Goal: Check status: Check status

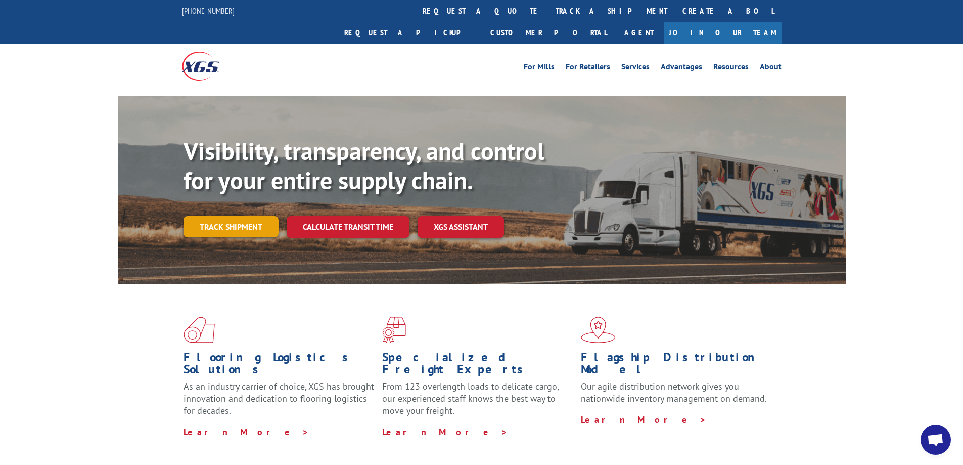
click at [238, 216] on link "Track shipment" at bounding box center [231, 226] width 95 height 21
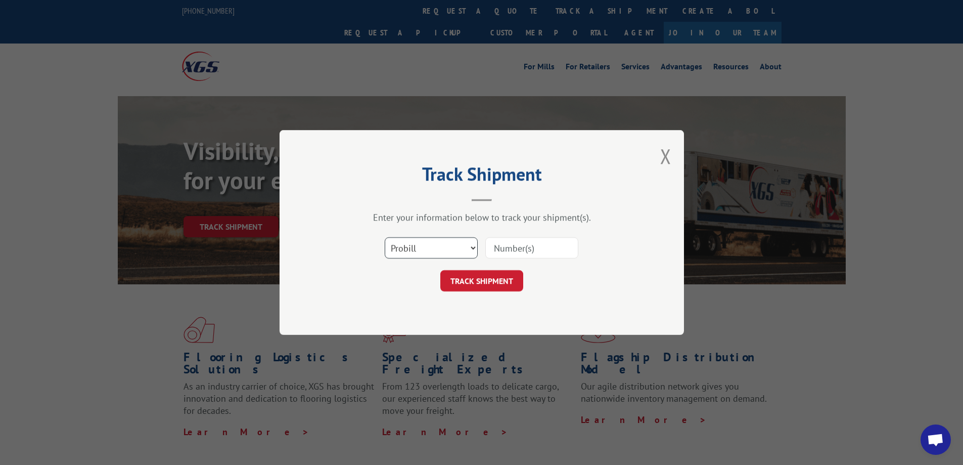
click at [472, 249] on select "Select category... Probill BOL PO" at bounding box center [431, 247] width 93 height 21
click at [517, 248] on input at bounding box center [532, 247] width 93 height 21
type input "v"
paste input "17341195"
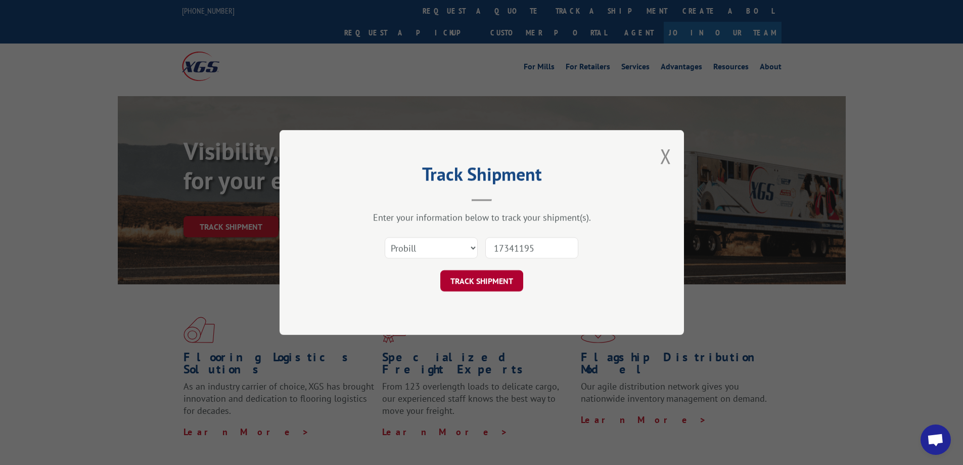
type input "17341195"
click at [483, 281] on button "TRACK SHIPMENT" at bounding box center [481, 280] width 83 height 21
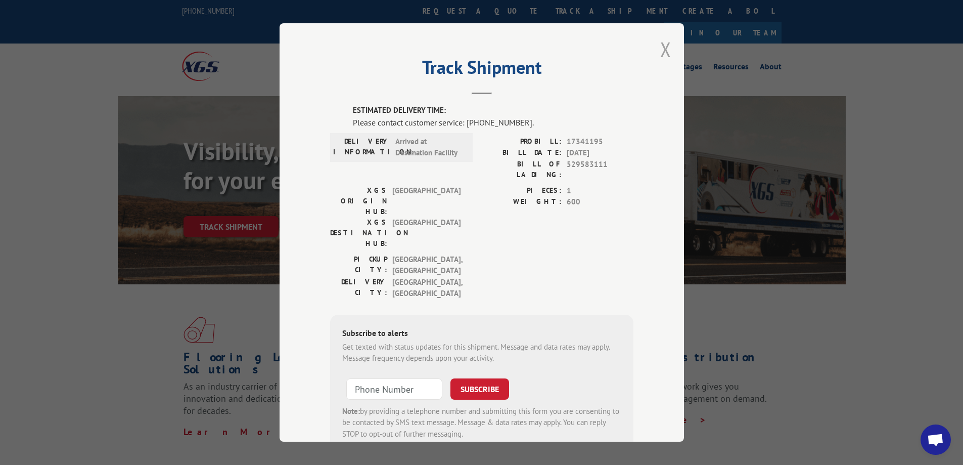
click at [662, 48] on button "Close modal" at bounding box center [665, 49] width 11 height 27
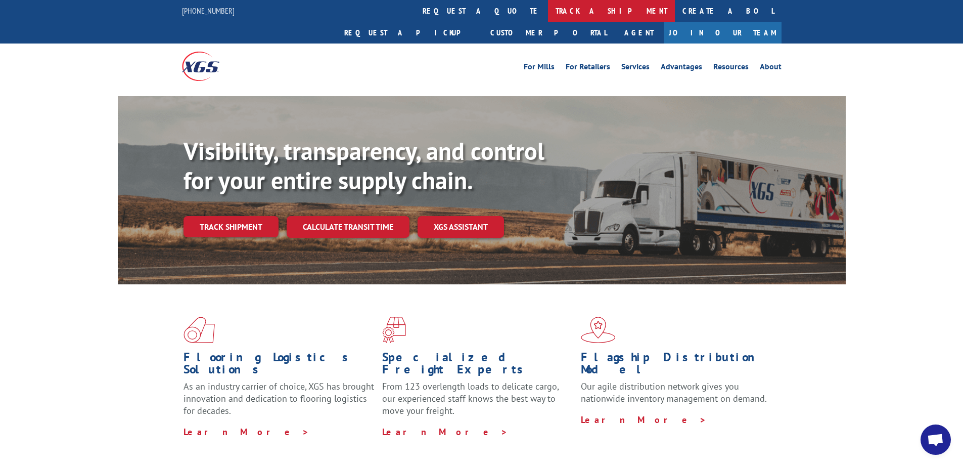
click at [548, 8] on link "track a shipment" at bounding box center [611, 11] width 127 height 22
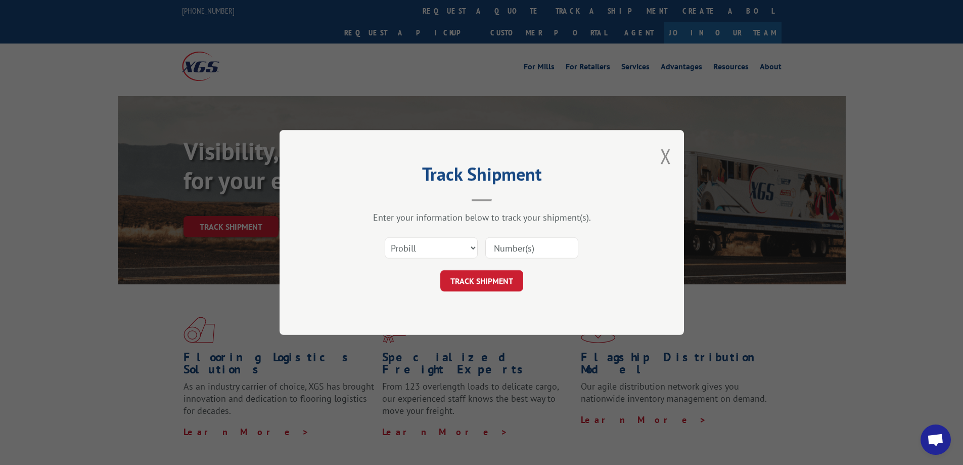
click at [526, 248] on input at bounding box center [532, 247] width 93 height 21
paste input "17341196"
drag, startPoint x: 541, startPoint y: 249, endPoint x: 451, endPoint y: 252, distance: 90.6
click at [451, 252] on div "Select category... Probill BOL PO 17341196" at bounding box center [481, 247] width 303 height 33
paste input "5"
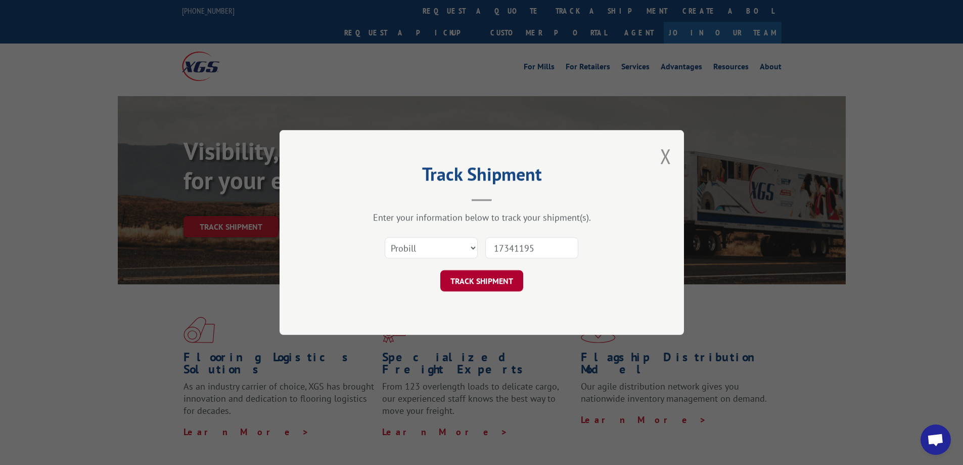
type input "17341195"
click at [480, 277] on button "TRACK SHIPMENT" at bounding box center [481, 280] width 83 height 21
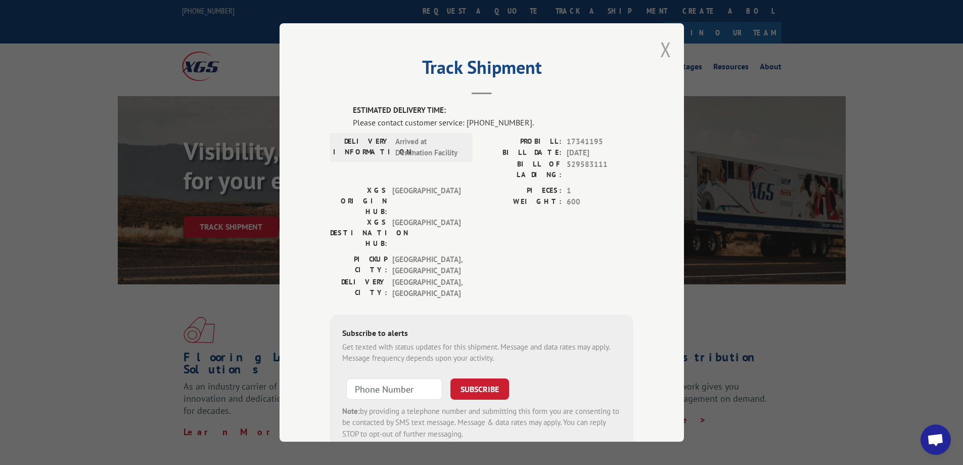
click at [664, 53] on button "Close modal" at bounding box center [665, 49] width 11 height 27
